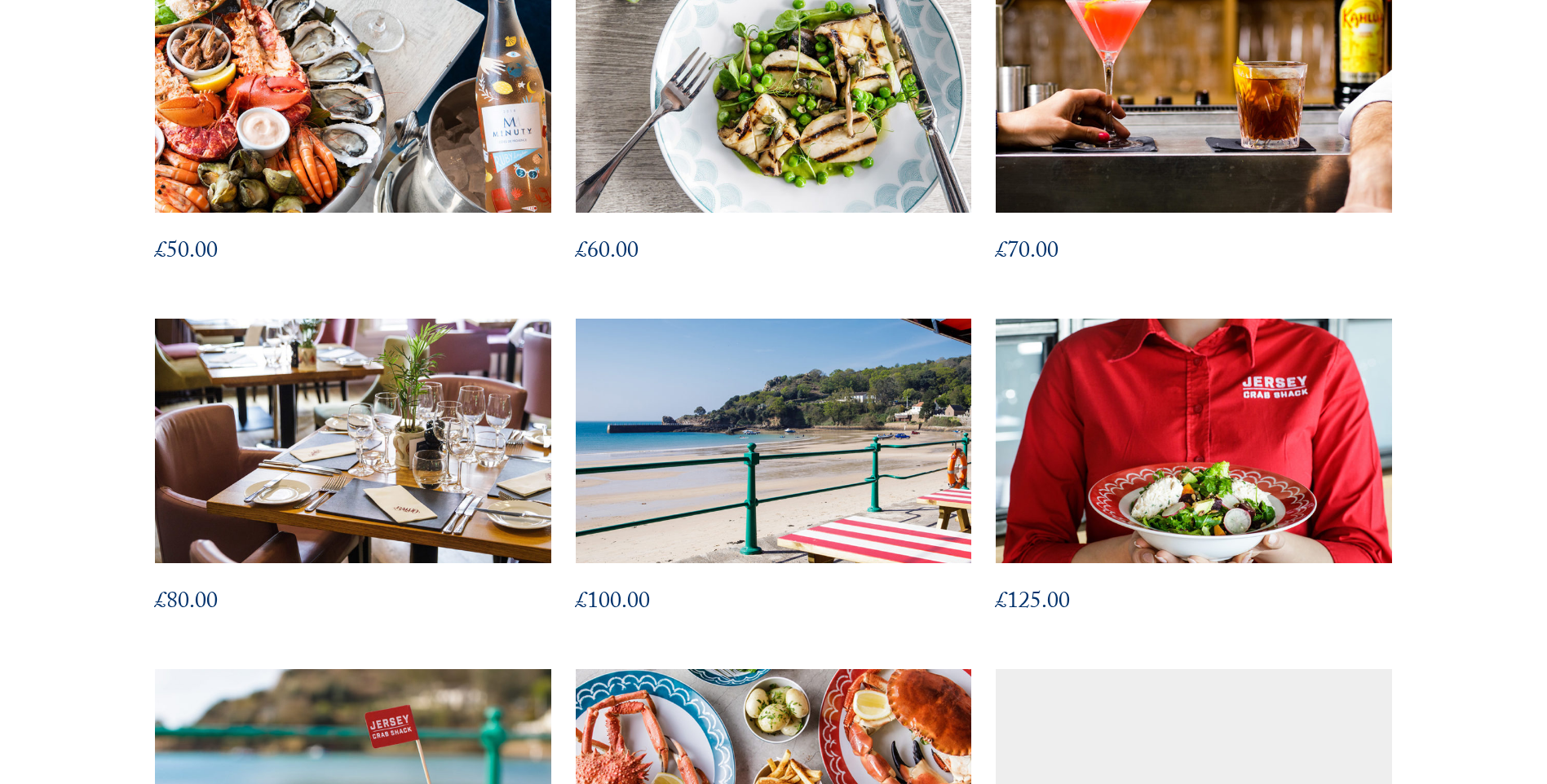
scroll to position [1012, 0]
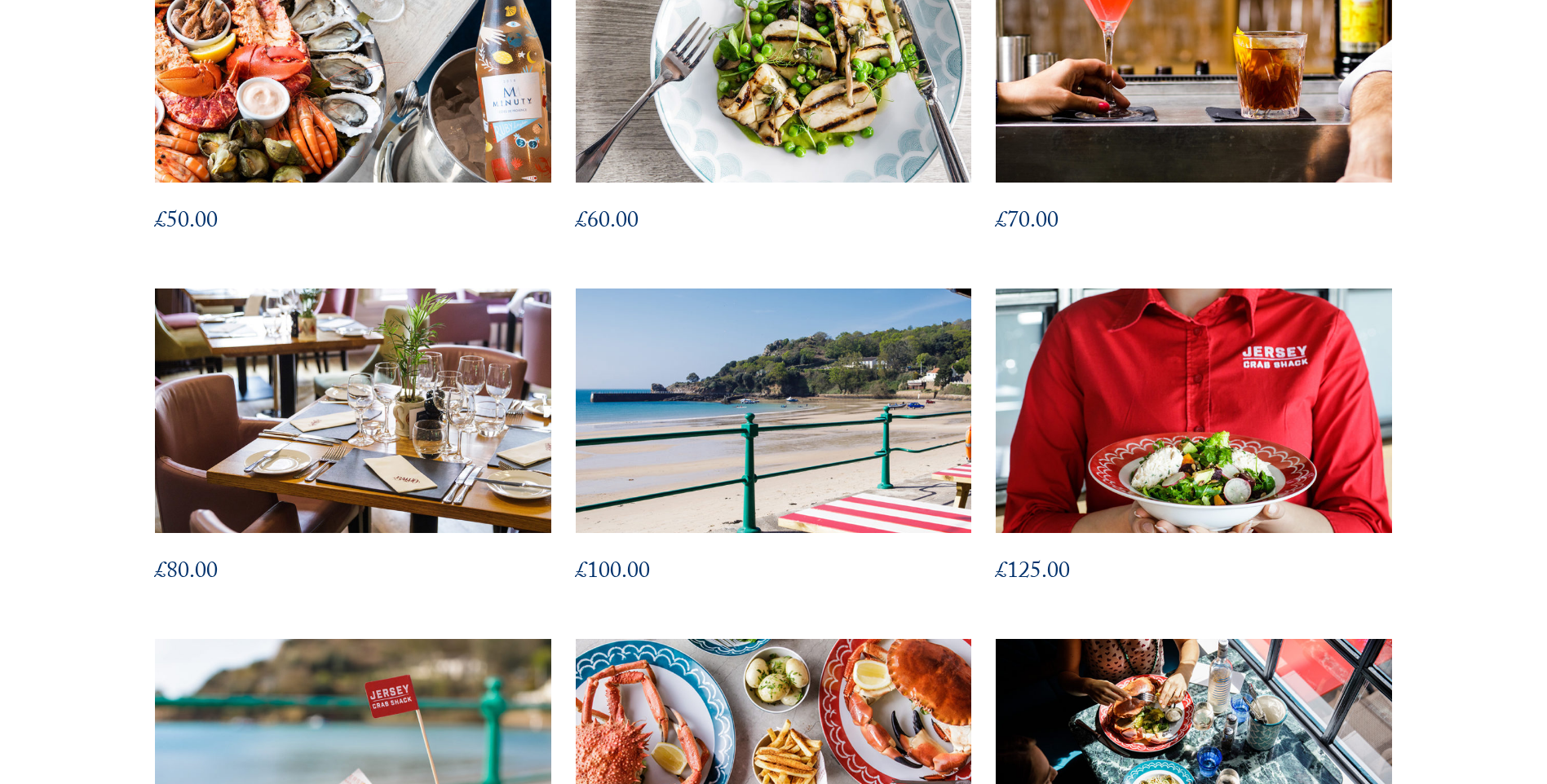
click at [802, 370] on img at bounding box center [773, 411] width 436 height 269
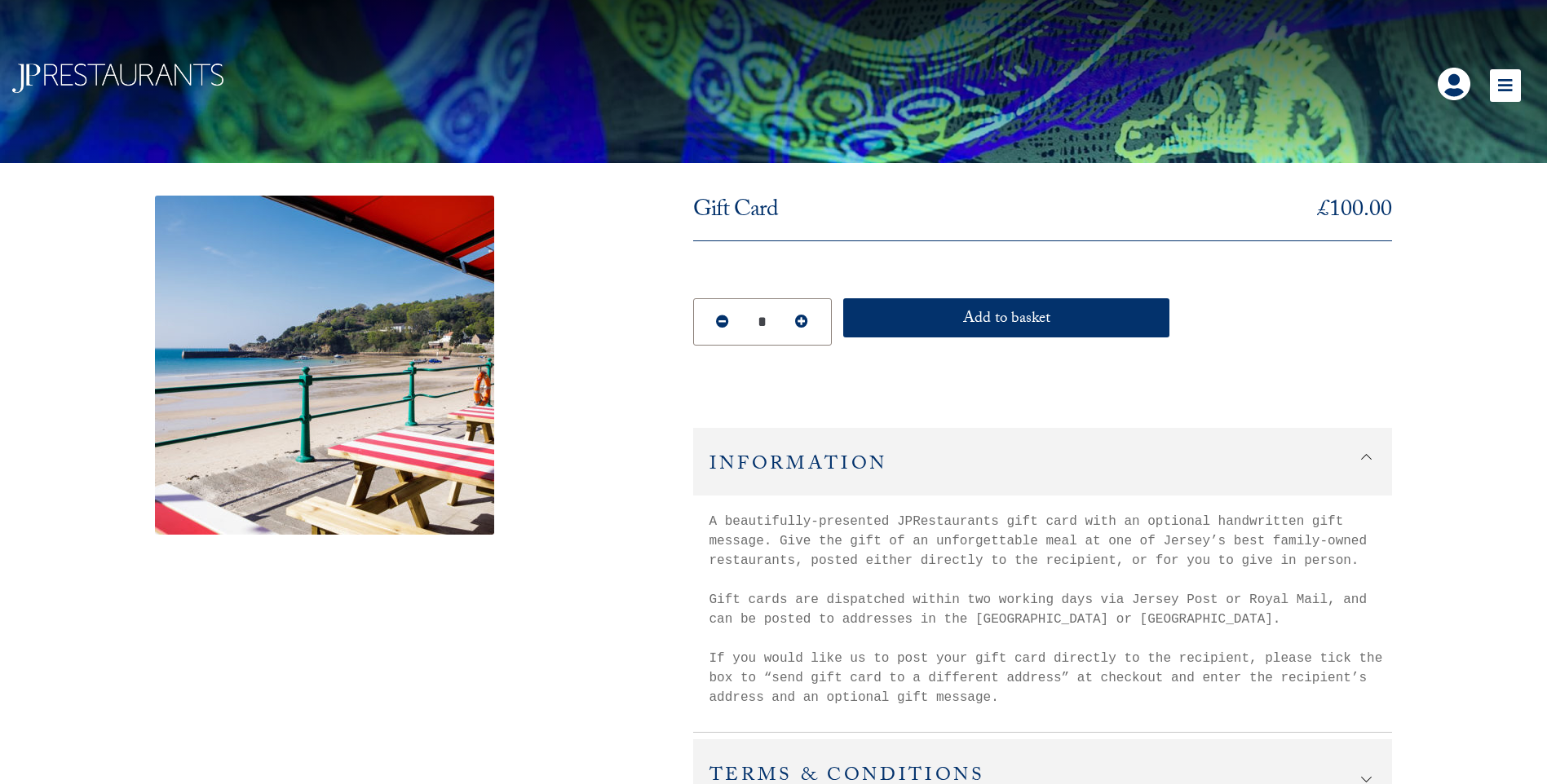
drag, startPoint x: 720, startPoint y: 518, endPoint x: 1374, endPoint y: 556, distance: 655.1
click at [1374, 556] on div "A beautifully-presented JPRestaurants gift card with an optional handwritten gi…" at bounding box center [1042, 601] width 700 height 212
drag, startPoint x: 1374, startPoint y: 556, endPoint x: 1256, endPoint y: 554, distance: 118.0
click at [1256, 554] on div "A beautifully-presented JPRestaurants gift card with an optional handwritten gi…" at bounding box center [1042, 601] width 700 height 212
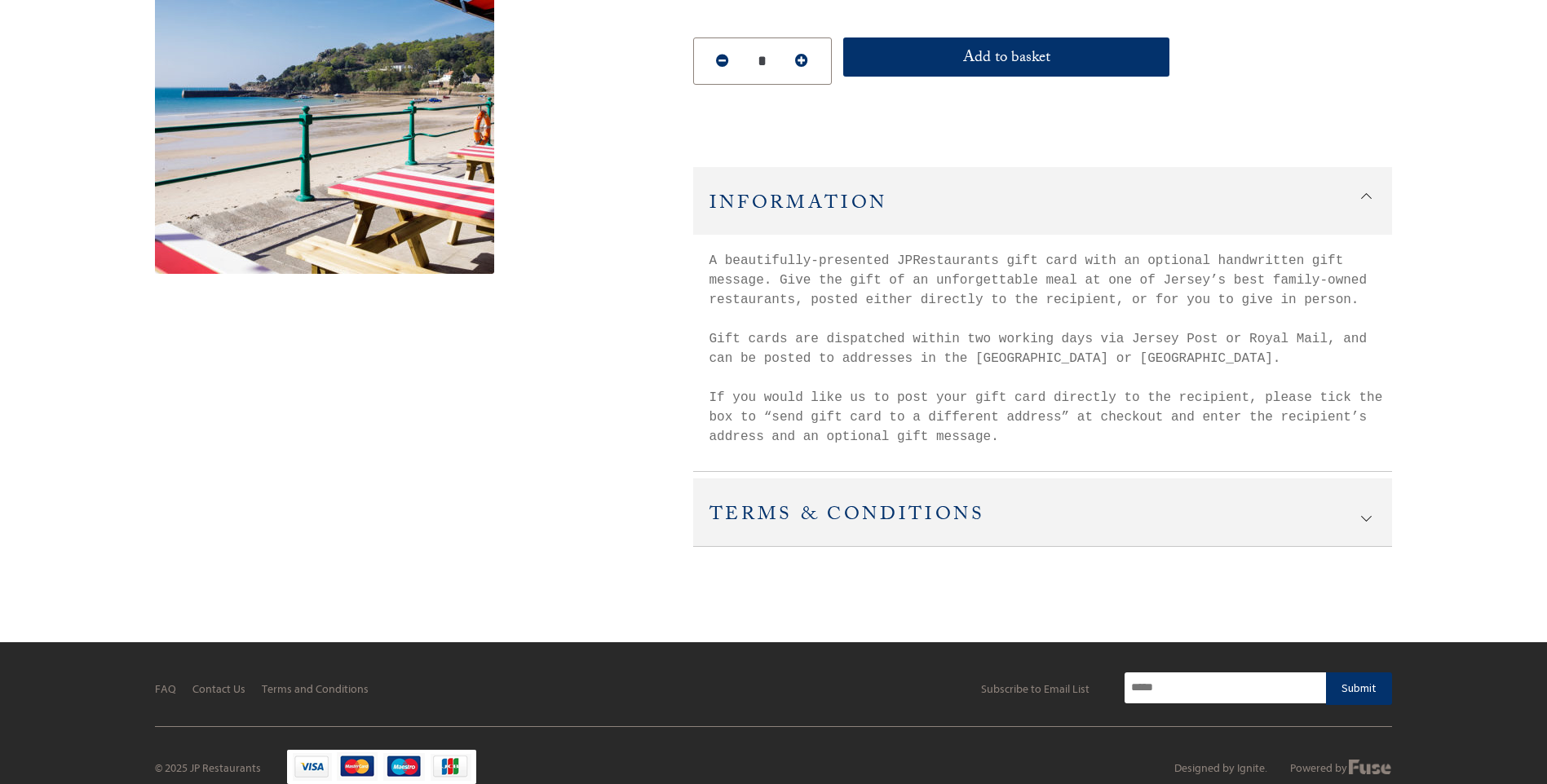
scroll to position [277, 0]
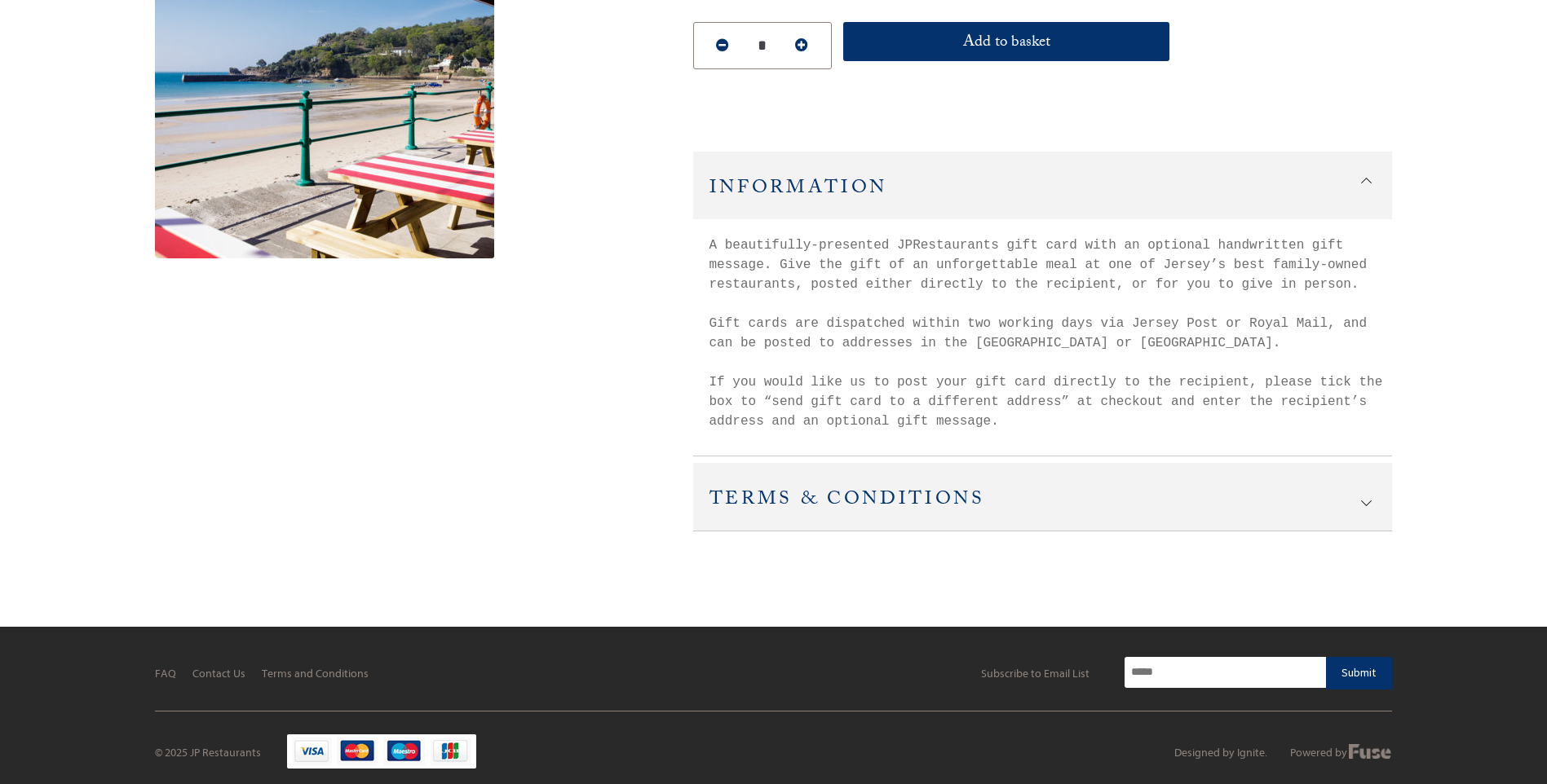
drag, startPoint x: 1355, startPoint y: 500, endPoint x: 1415, endPoint y: 461, distance: 71.6
click at [1357, 500] on h2 "Terms & Conditions" at bounding box center [1042, 496] width 700 height 67
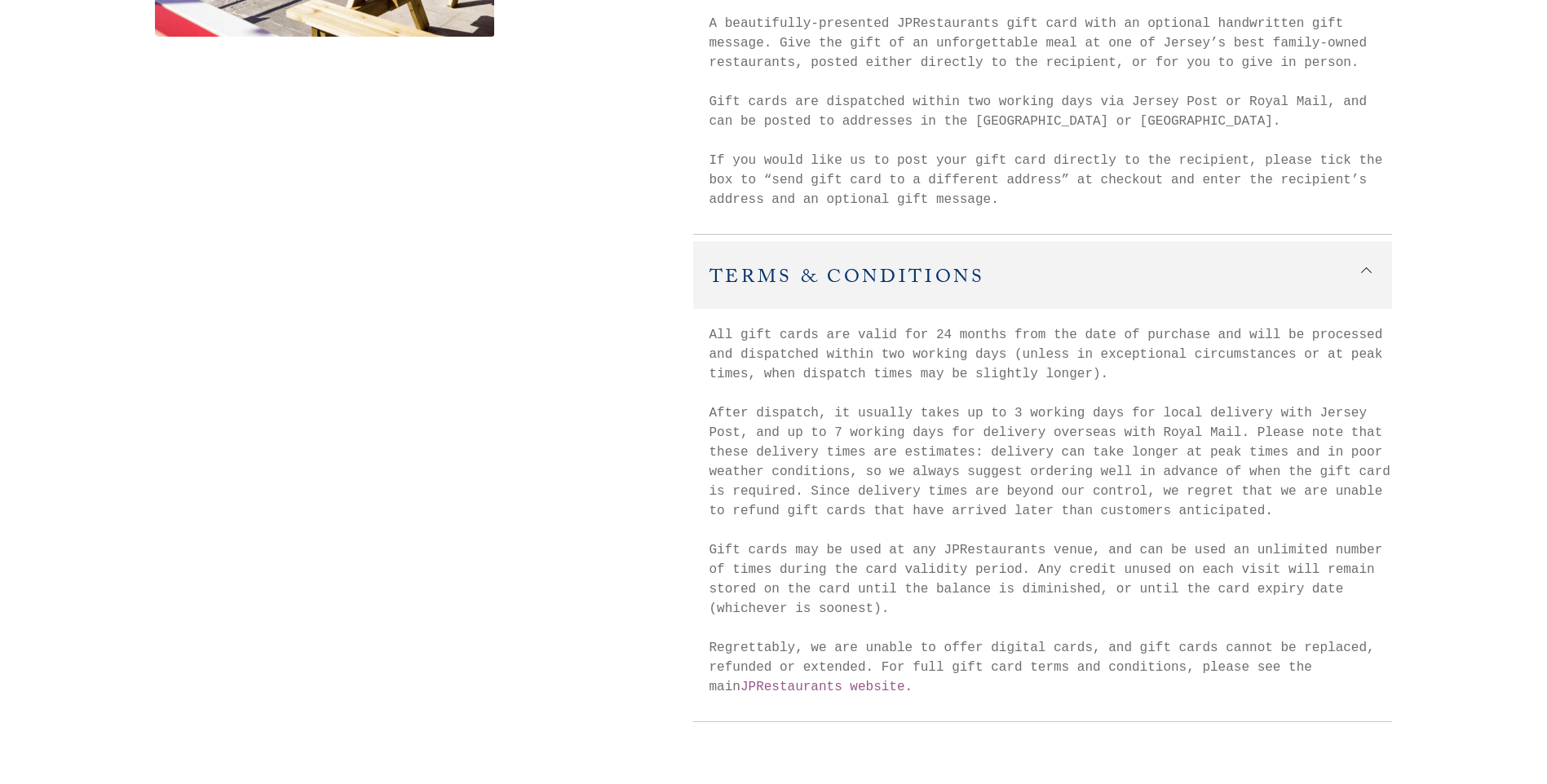
scroll to position [521, 0]
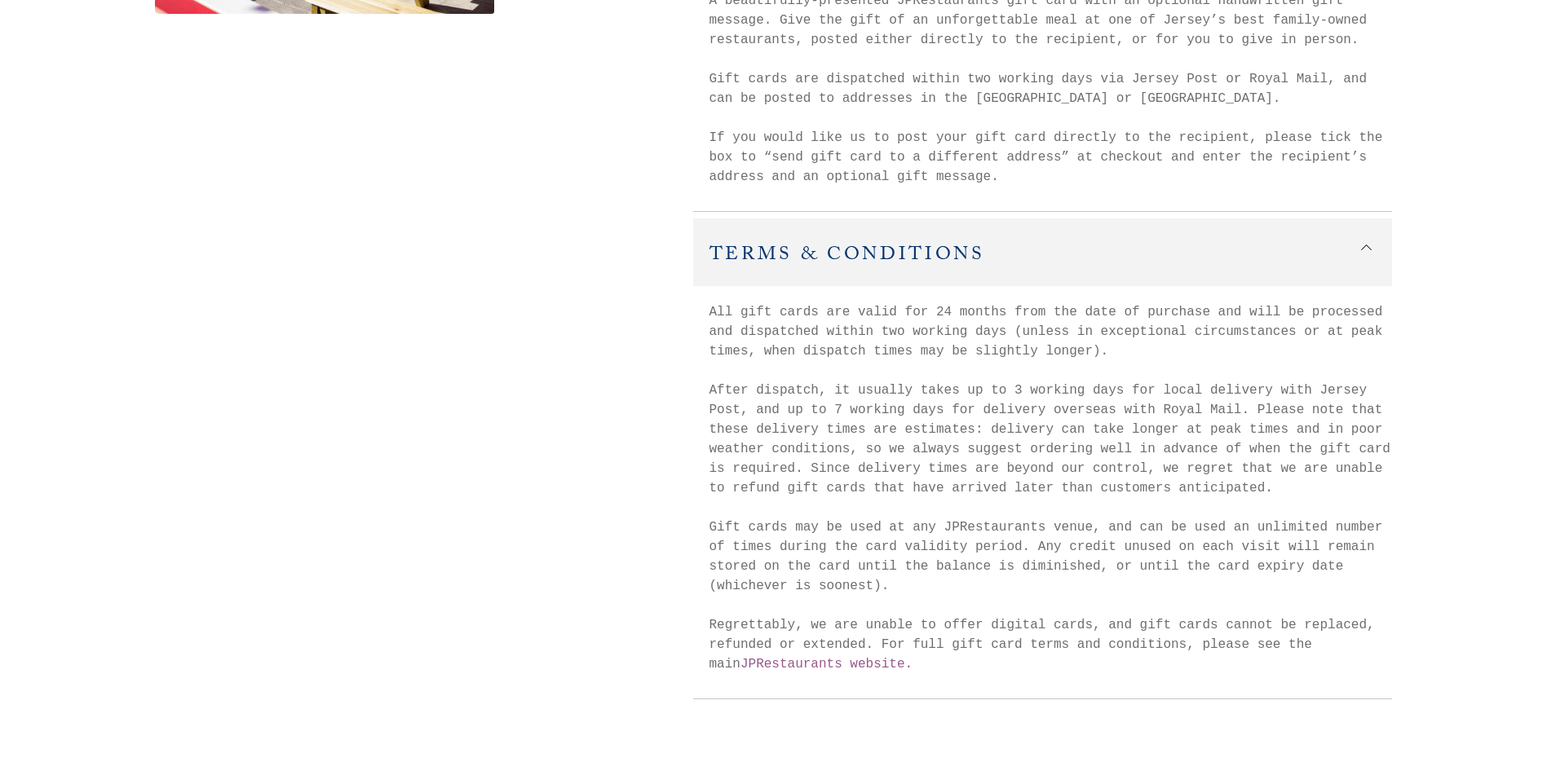
drag, startPoint x: 1541, startPoint y: 427, endPoint x: 1543, endPoint y: 436, distance: 9.2
click at [1543, 436] on div "Close FAQ Contact Us Terms and Conditions Back to main website Gift Card £ 100.…" at bounding box center [773, 116] width 1547 height 1275
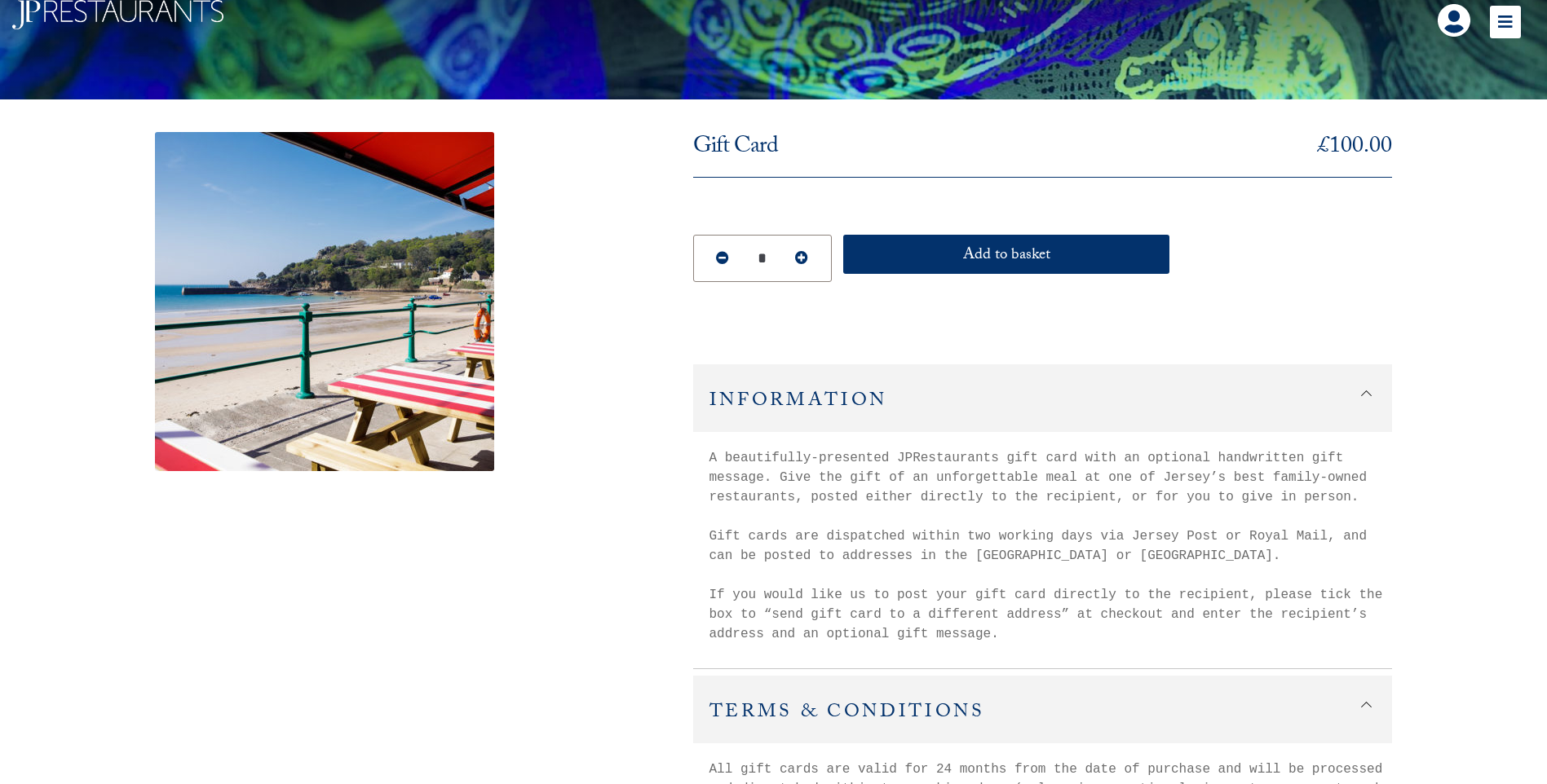
scroll to position [0, 0]
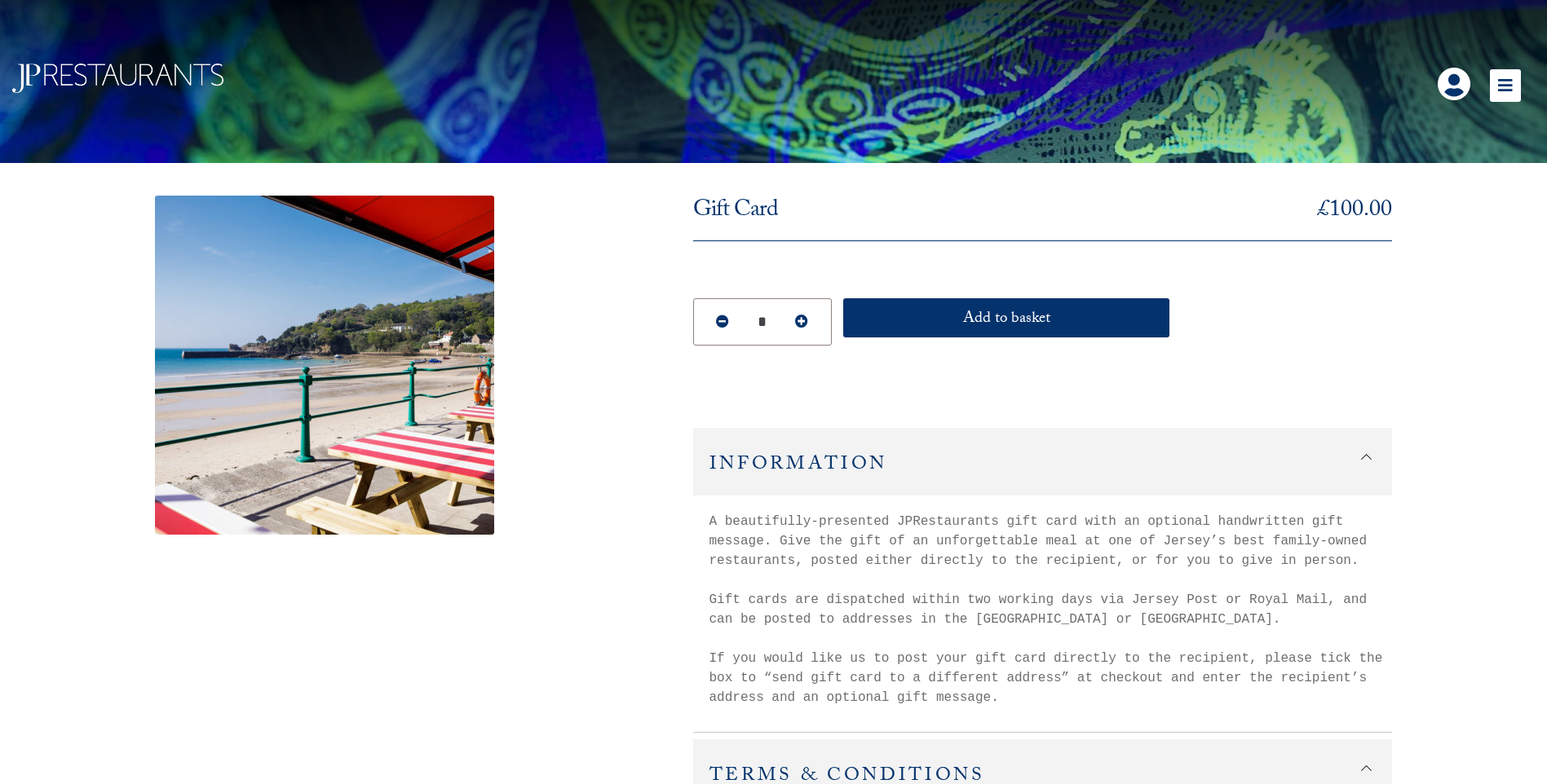
click at [1499, 88] on icon at bounding box center [1505, 85] width 31 height 32
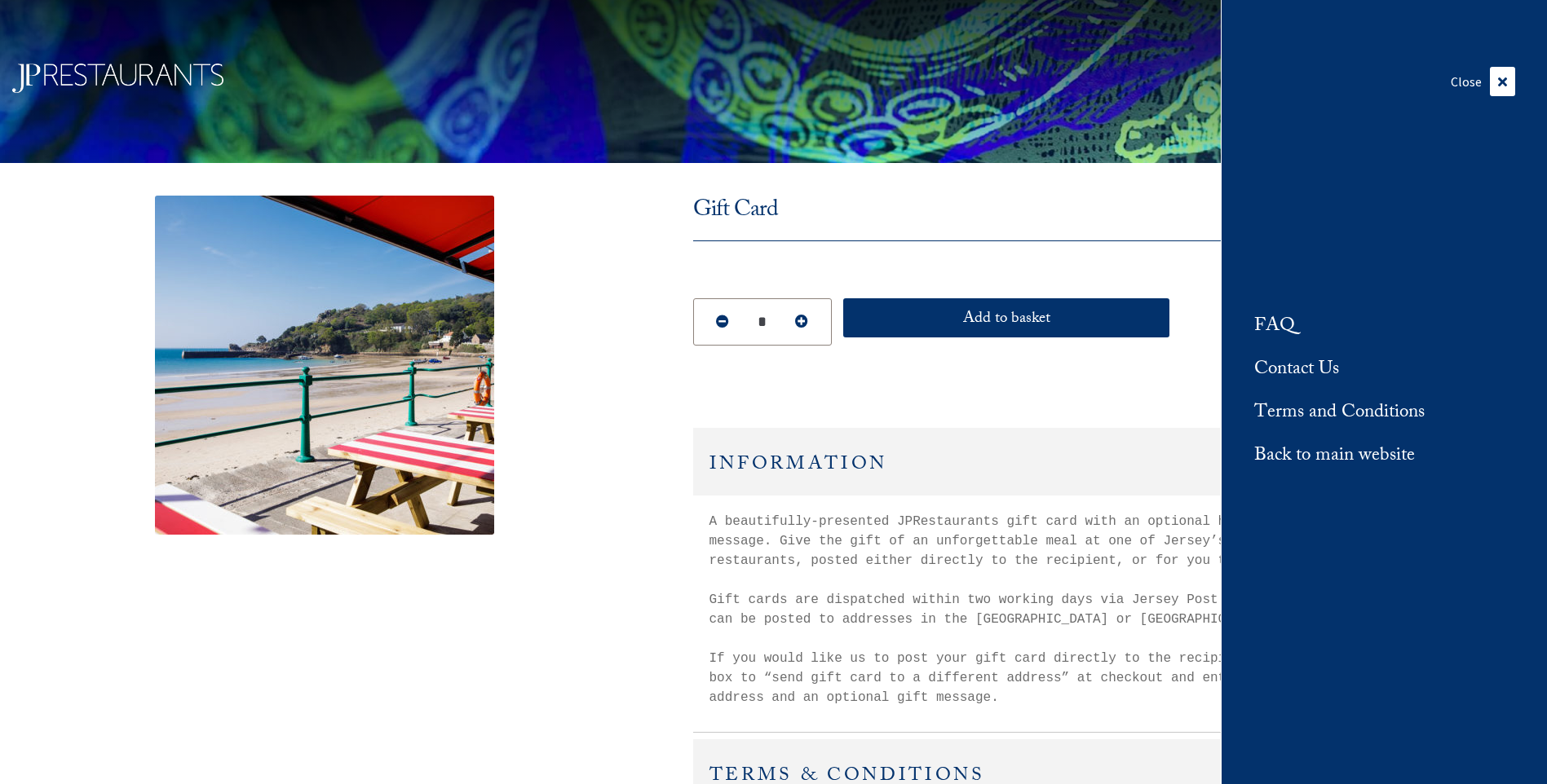
drag, startPoint x: 1358, startPoint y: 450, endPoint x: 1291, endPoint y: 461, distance: 67.9
click at [1357, 451] on link "Back to main website" at bounding box center [1334, 457] width 161 height 27
